Goal: Task Accomplishment & Management: Complete application form

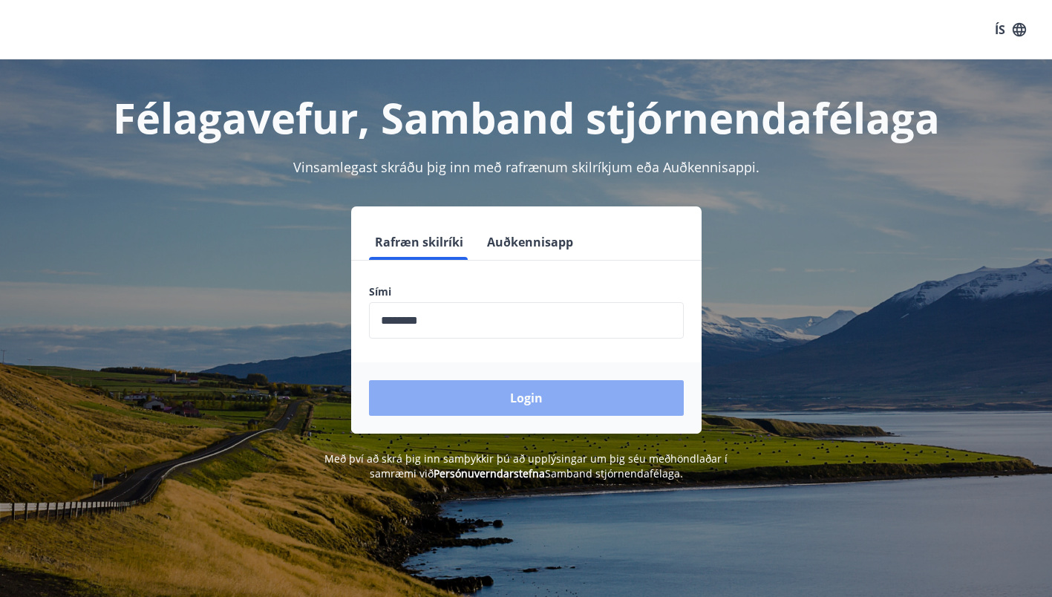
click at [518, 386] on button "Login" at bounding box center [526, 398] width 315 height 36
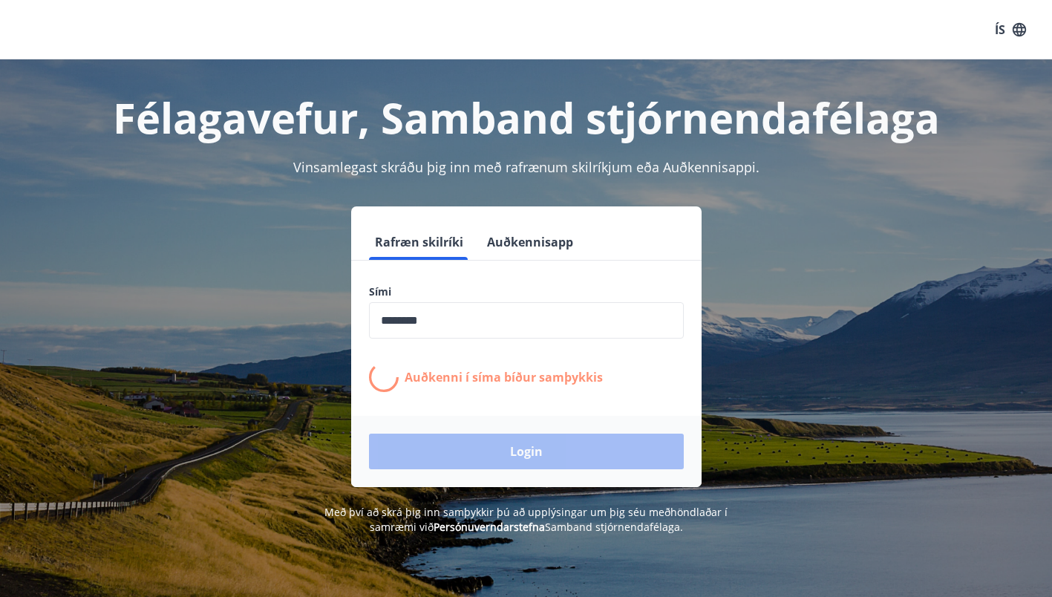
click at [988, 333] on div "Rafræn skilríki Auðkennisapp Sími ​ Auðkenni í [PERSON_NAME] samþykkis Login" at bounding box center [526, 346] width 1017 height 281
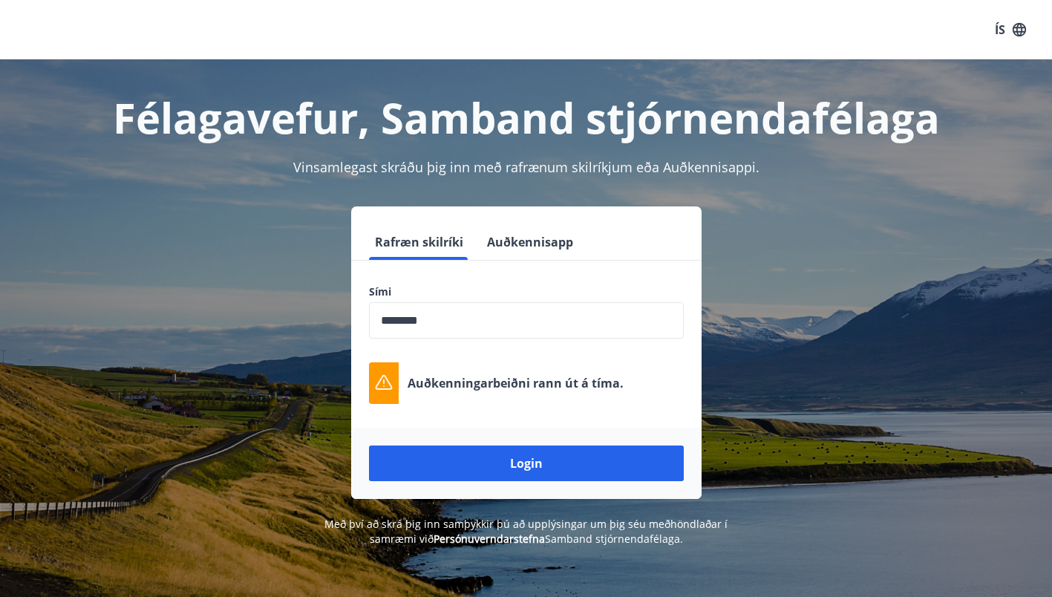
click at [882, 178] on div "Félagavefur, Samband stjórnendafélaga Vinsamlegast skráðu þig inn með rafrænum …" at bounding box center [526, 302] width 1052 height 487
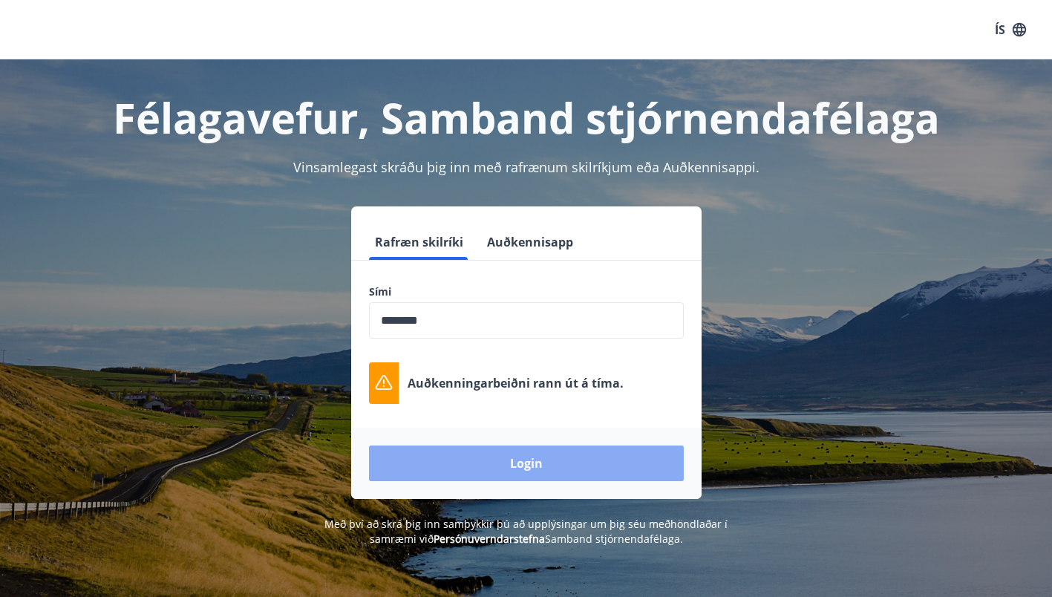
click at [533, 463] on button "Login" at bounding box center [526, 464] width 315 height 36
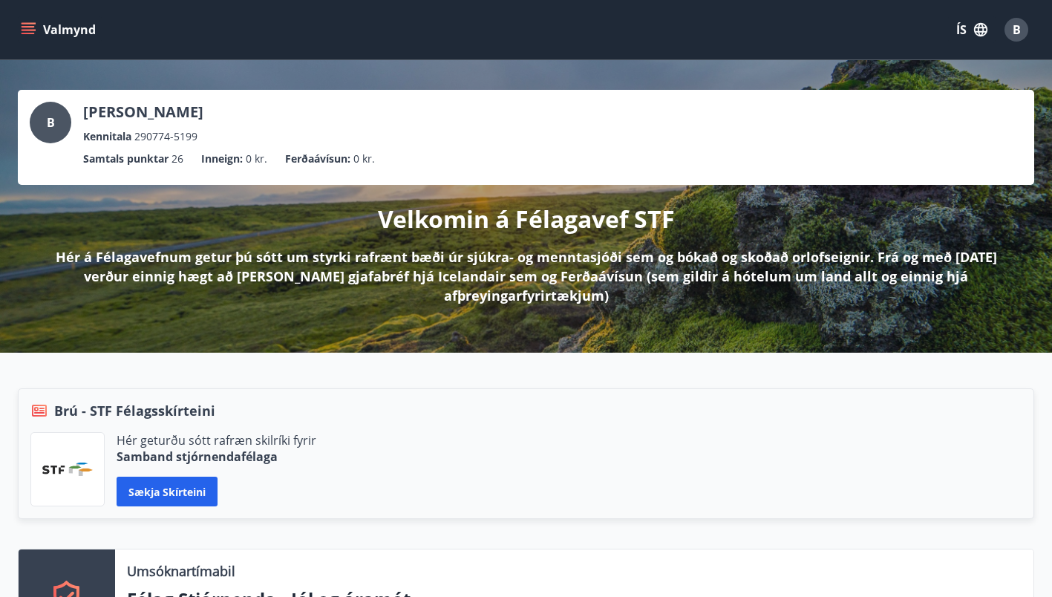
click at [889, 449] on div "Hér geturðu sótt rafræn skilríki fyrir Samband stjórnendafélaga Sækja skírteini" at bounding box center [526, 469] width 992 height 74
click at [884, 429] on div "Brú - STF Félagsskírteini Hér geturðu sótt rafræn skilríki fyrir Samband stjórn…" at bounding box center [526, 453] width 1017 height 131
click at [25, 31] on icon "menu" at bounding box center [28, 29] width 15 height 15
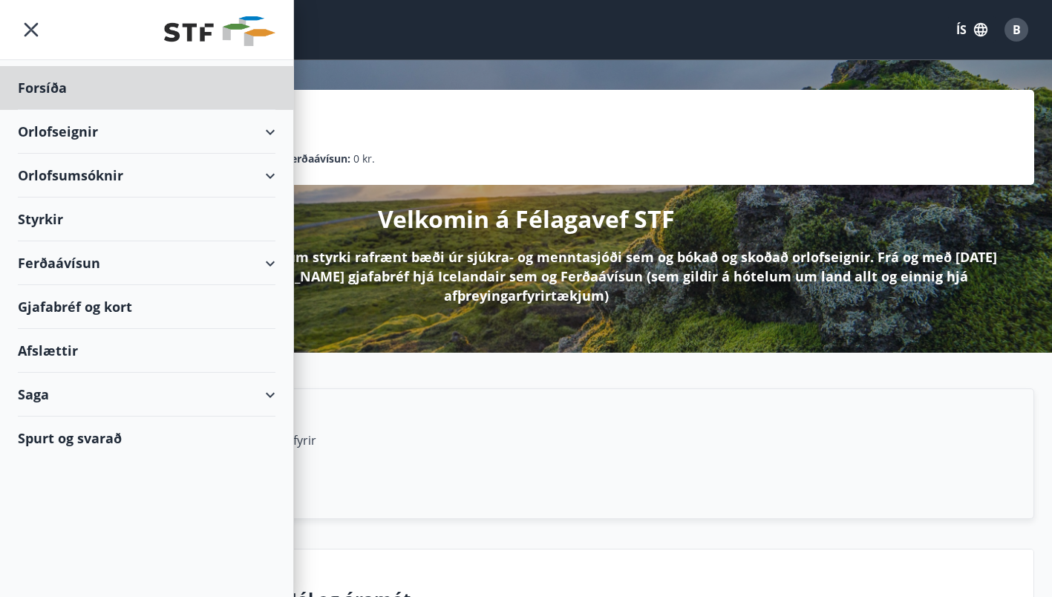
click at [46, 221] on div "Styrkir" at bounding box center [147, 220] width 258 height 44
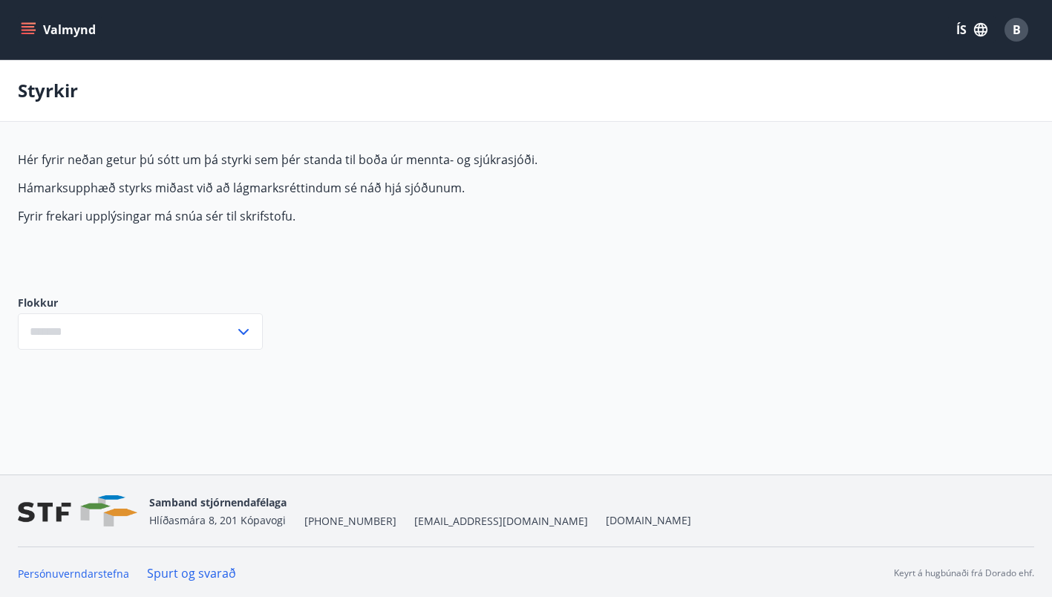
type input "***"
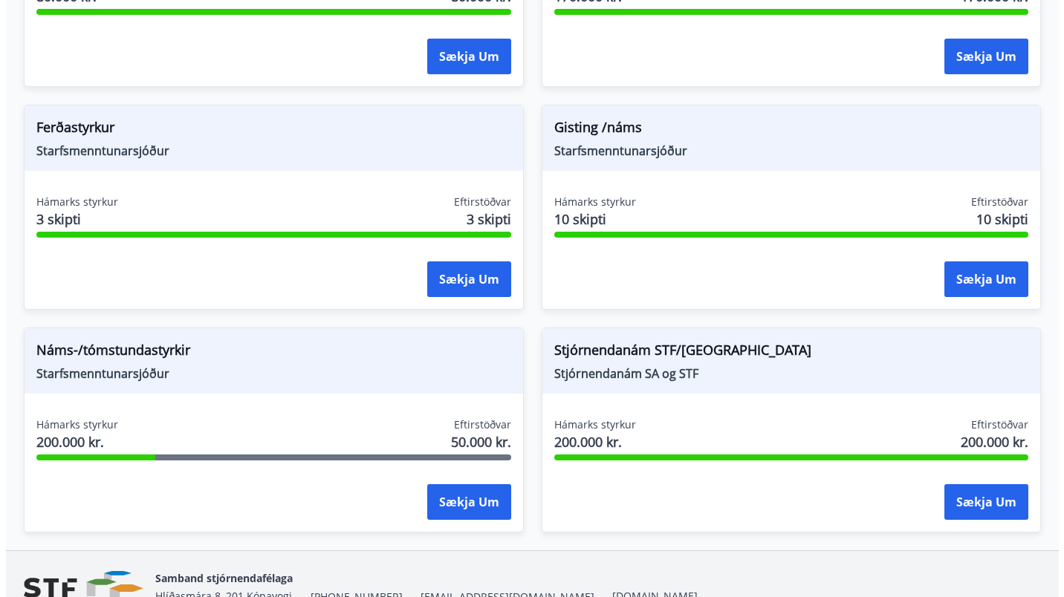
scroll to position [1848, 0]
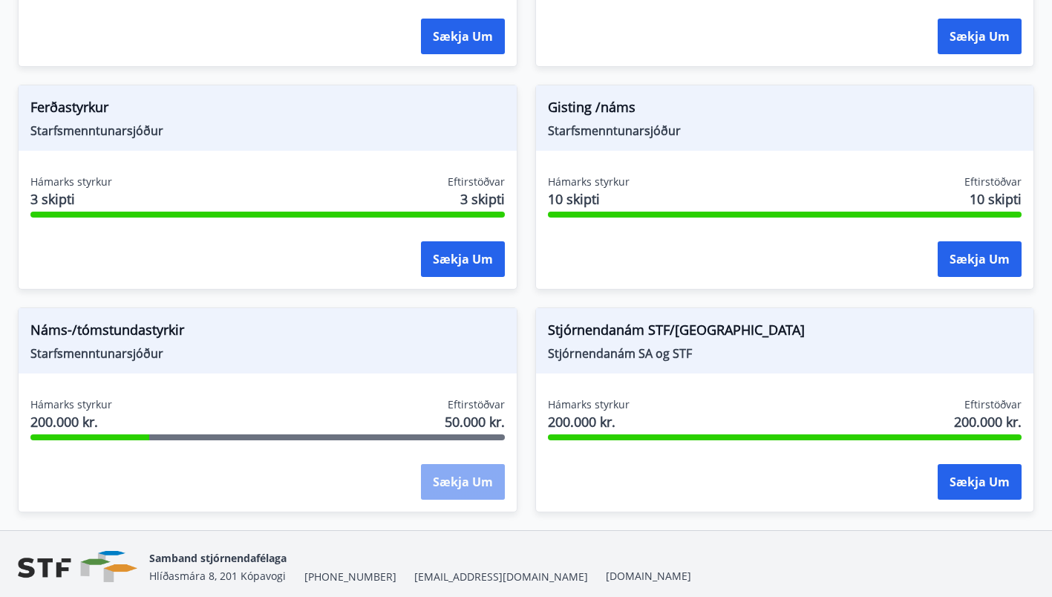
click at [455, 485] on button "Sækja um" at bounding box center [463, 482] width 84 height 36
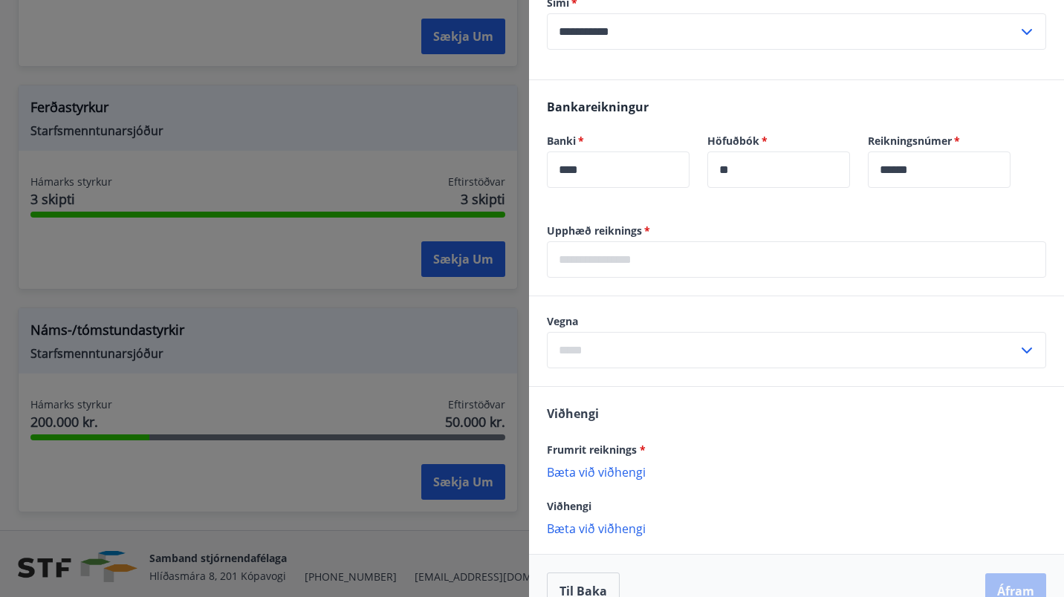
scroll to position [644, 0]
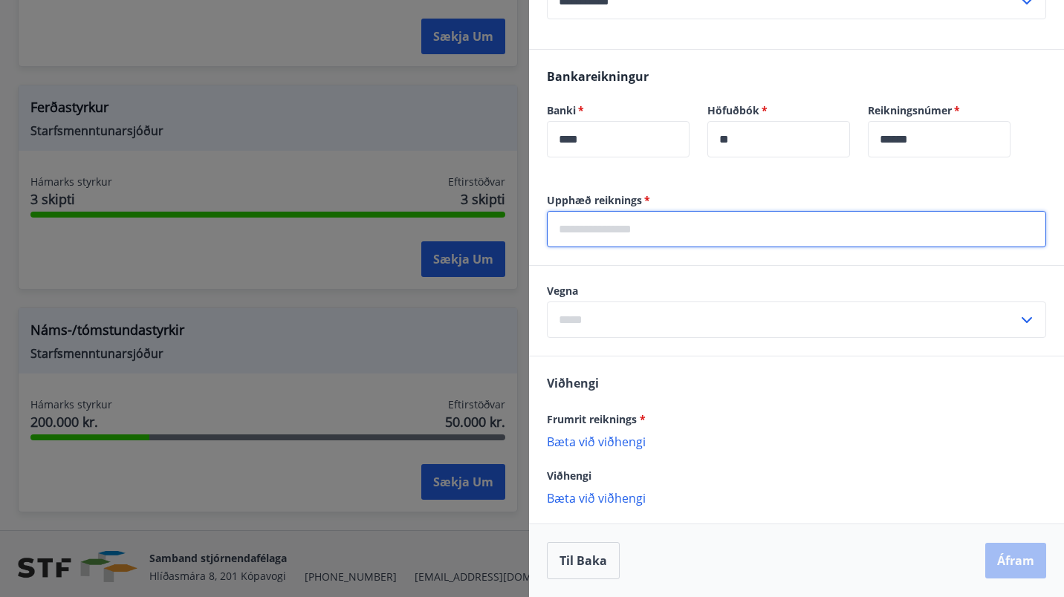
click at [697, 235] on input "text" at bounding box center [796, 229] width 499 height 36
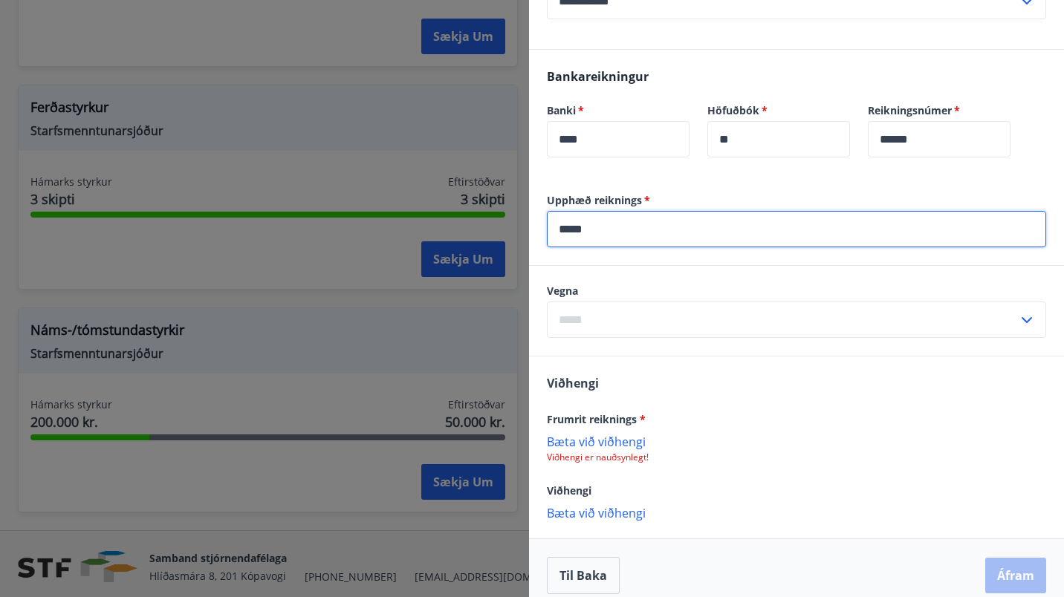
type input "*****"
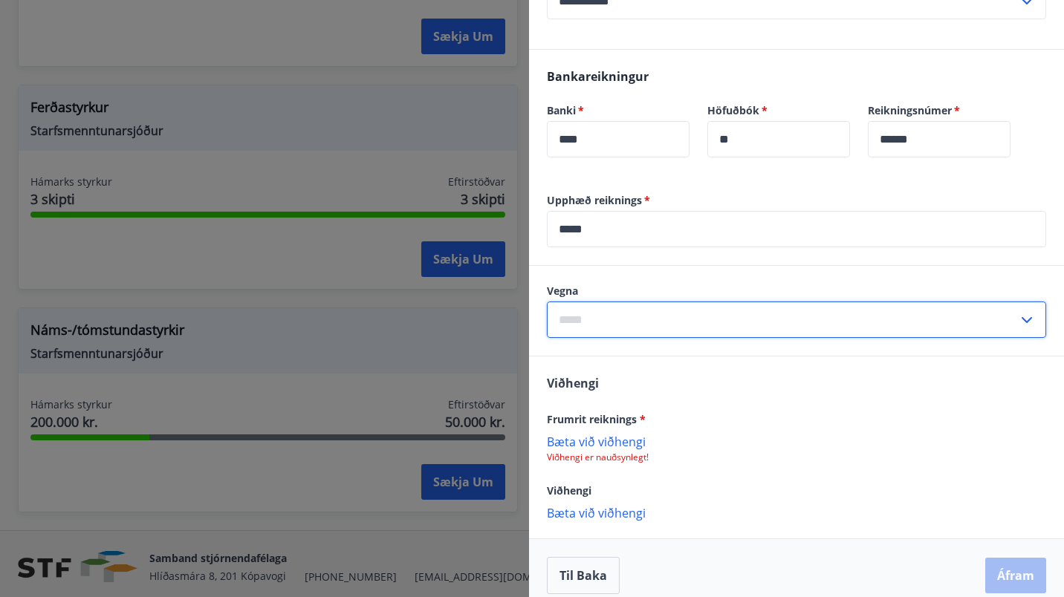
click at [691, 319] on input "text" at bounding box center [782, 320] width 471 height 36
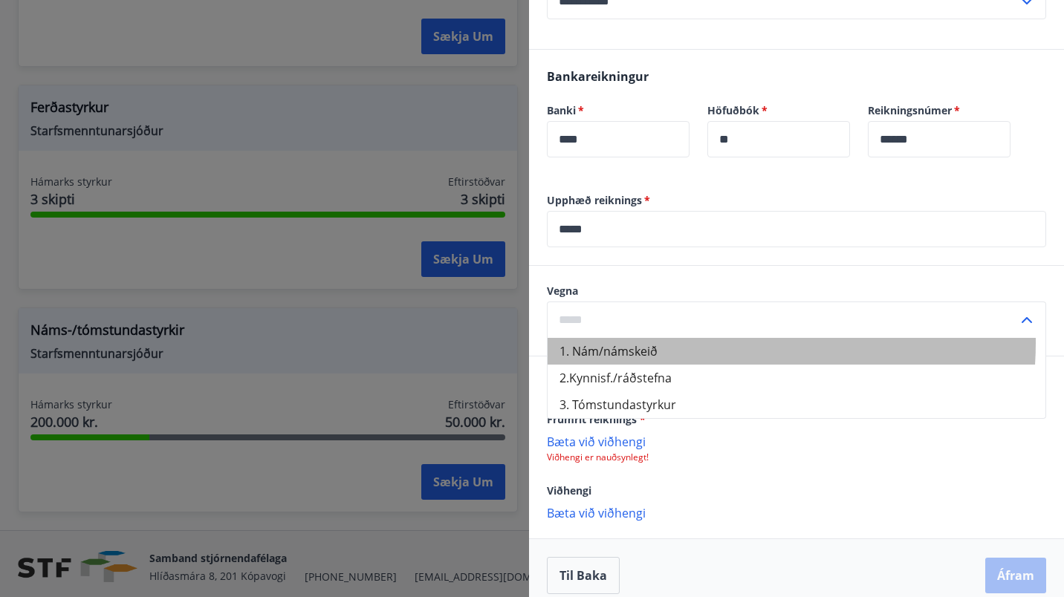
click at [678, 342] on li "1. Nám/námskeið" at bounding box center [796, 351] width 498 height 27
type input "**********"
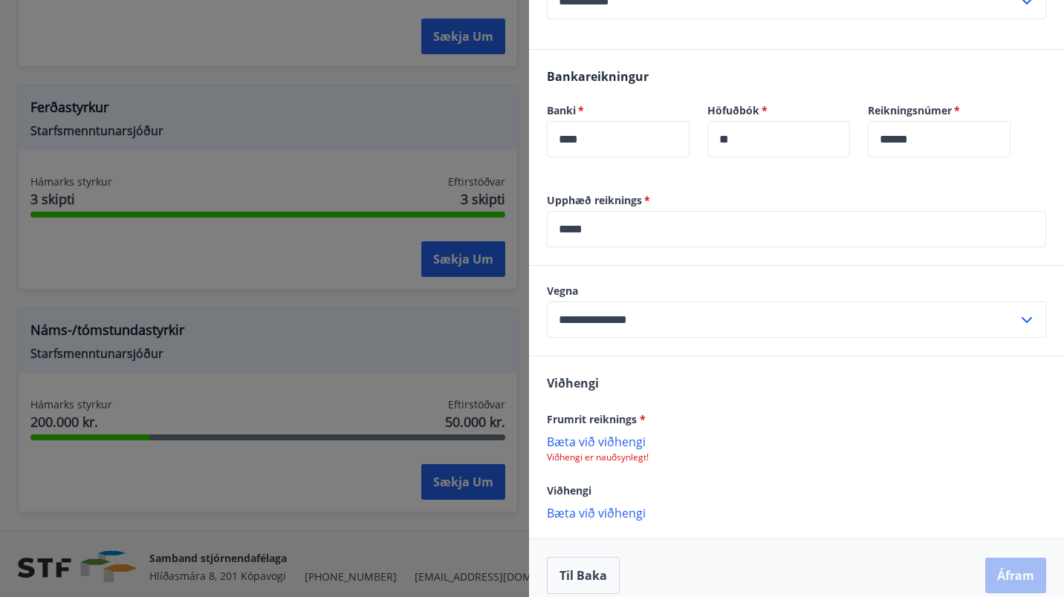
click at [624, 452] on p "Viðhengi er nauðsynlegt!" at bounding box center [796, 458] width 499 height 12
click at [616, 438] on p "Bæta við viðhengi" at bounding box center [796, 441] width 499 height 15
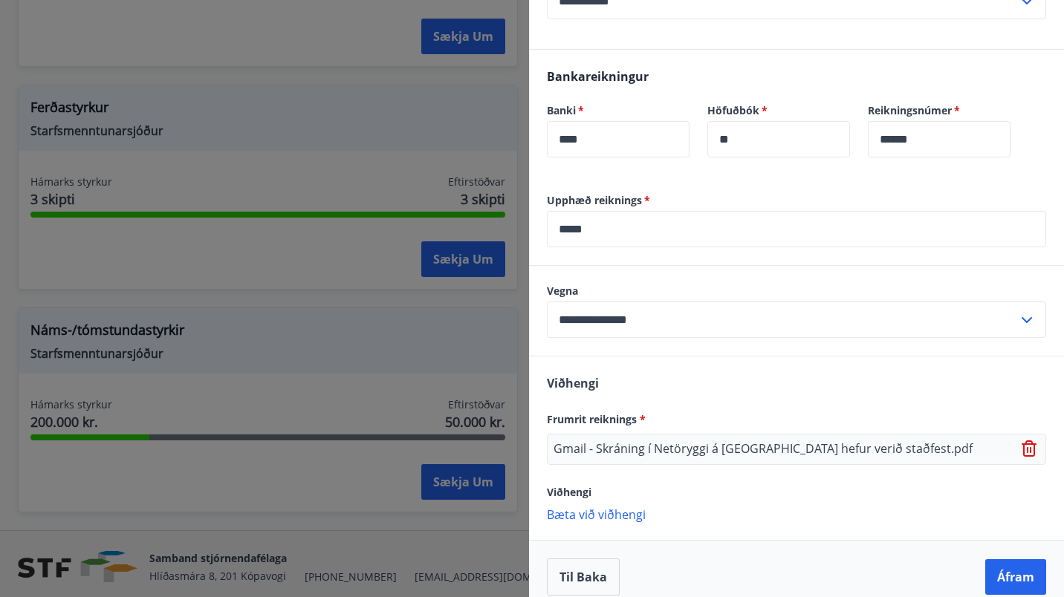
click at [611, 515] on p "Bæta við viðhengi" at bounding box center [796, 514] width 499 height 15
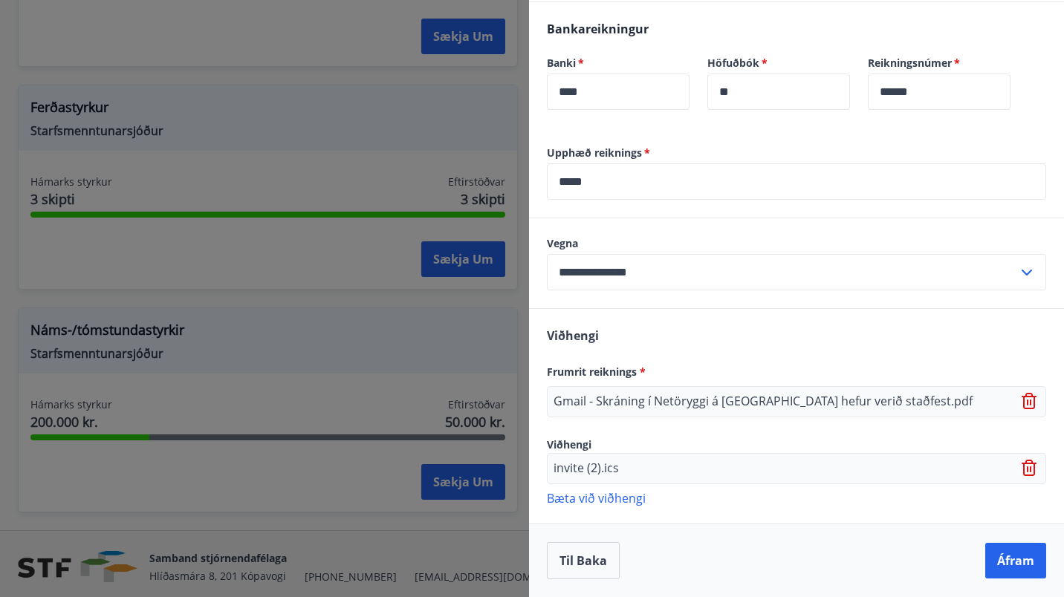
click at [1026, 470] on icon at bounding box center [1026, 469] width 1 height 6
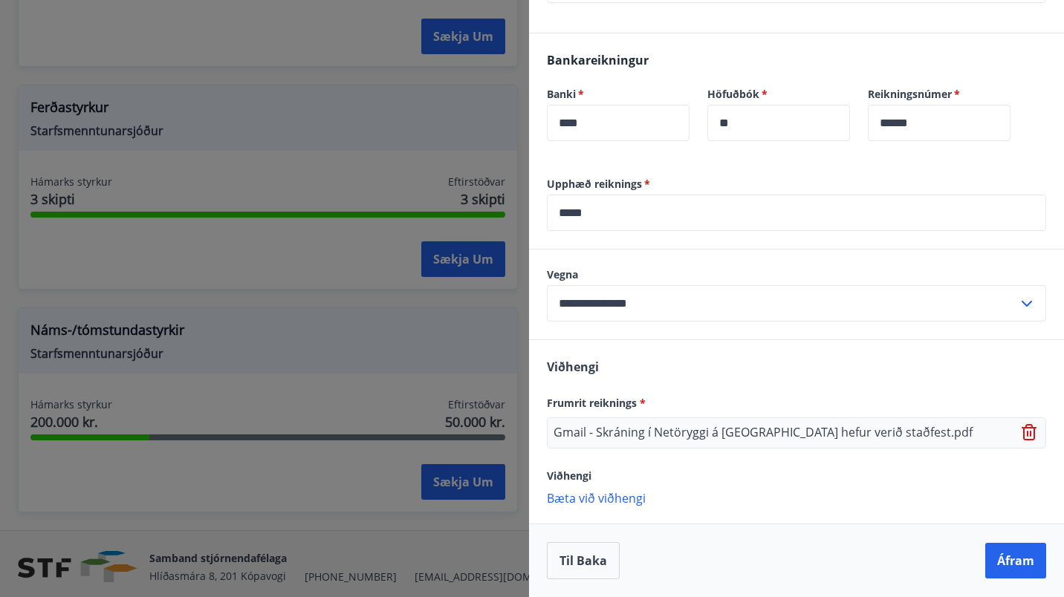
scroll to position [660, 0]
click at [579, 500] on p "Bæta við viðhengi" at bounding box center [796, 497] width 499 height 15
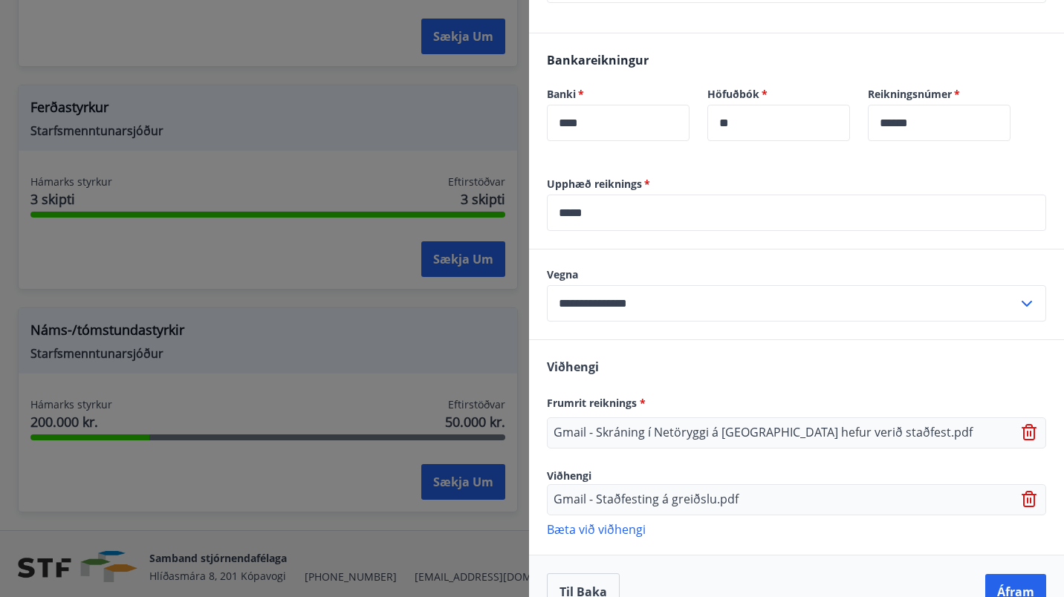
scroll to position [691, 0]
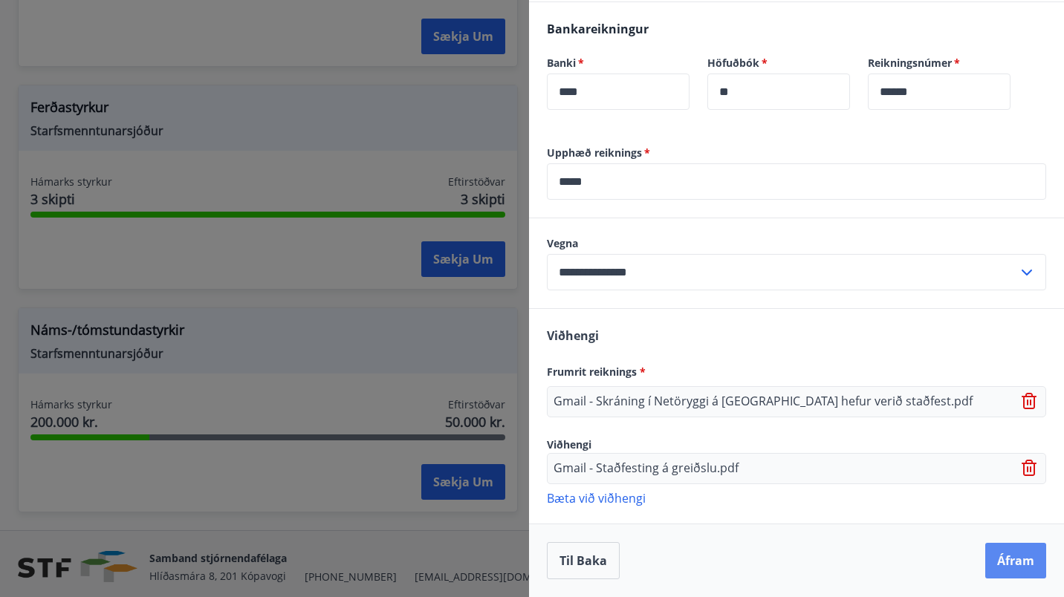
click at [988, 554] on button "Áfram" at bounding box center [1015, 561] width 61 height 36
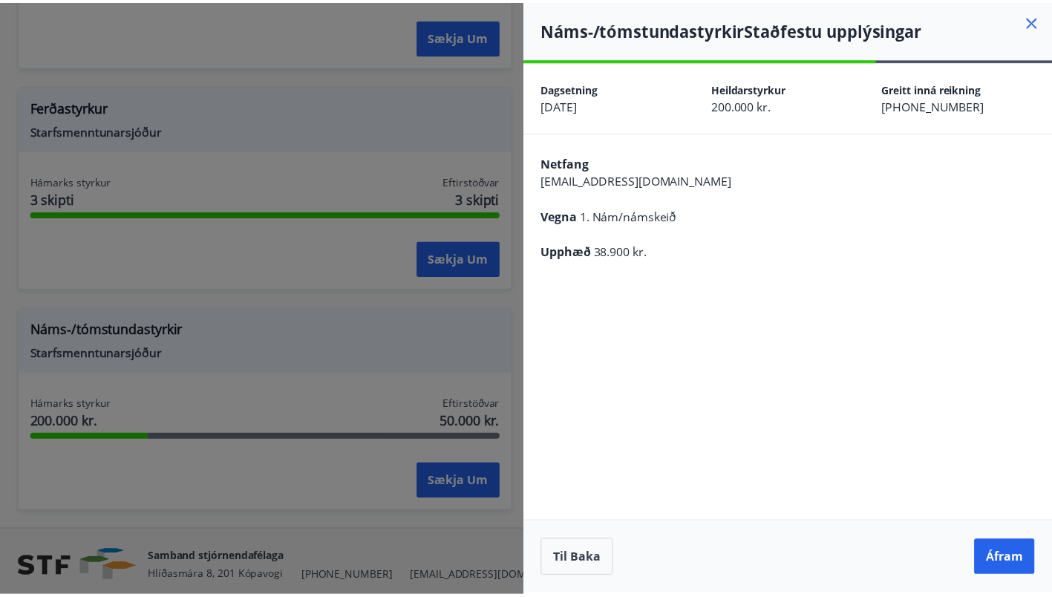
scroll to position [0, 0]
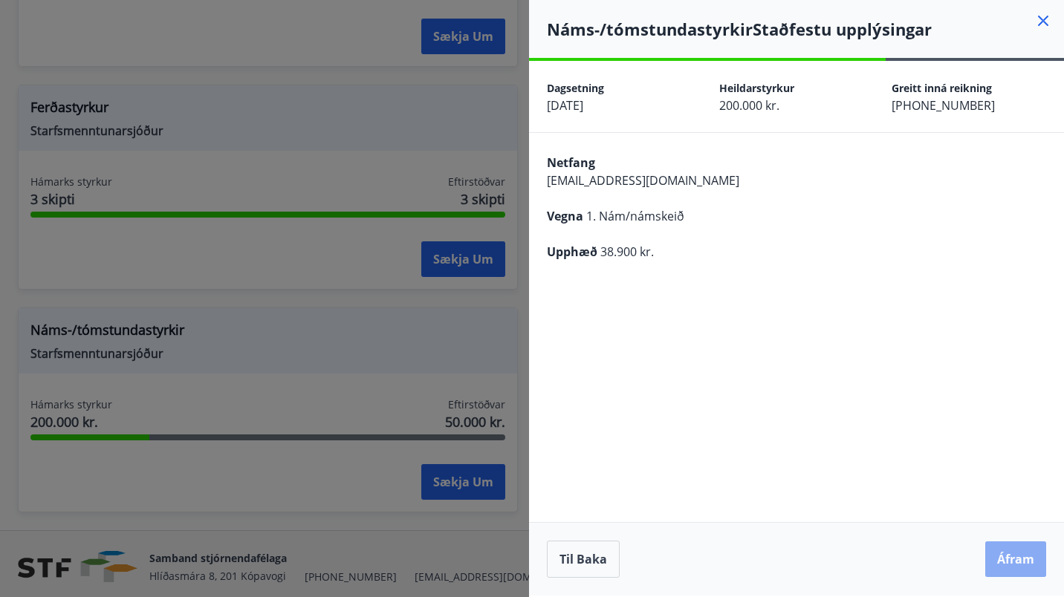
click at [1020, 559] on button "Áfram" at bounding box center [1015, 559] width 61 height 36
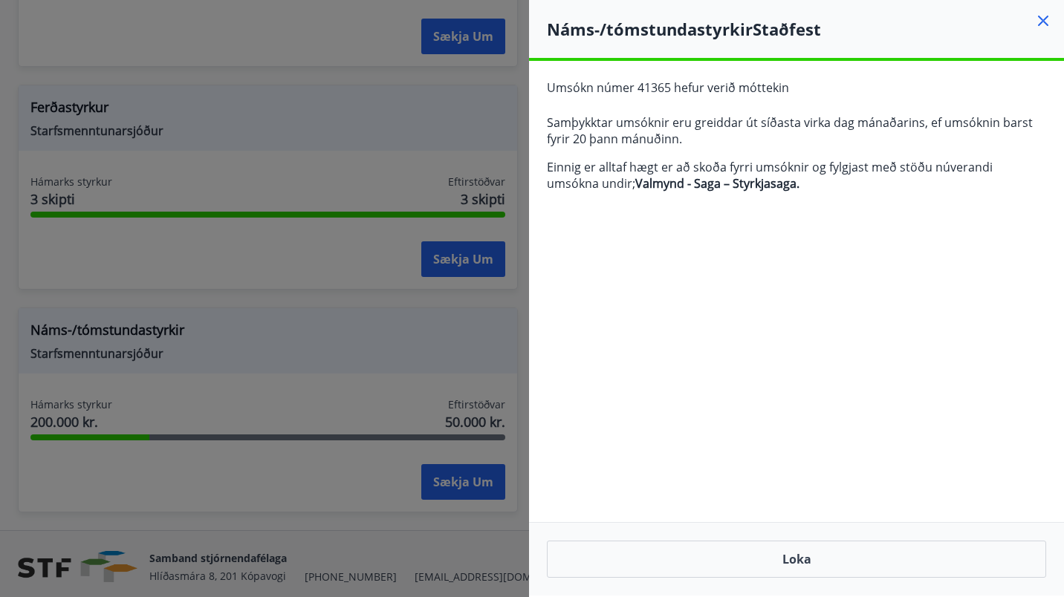
click at [1035, 20] on icon at bounding box center [1043, 21] width 18 height 18
